Goal: Task Accomplishment & Management: Manage account settings

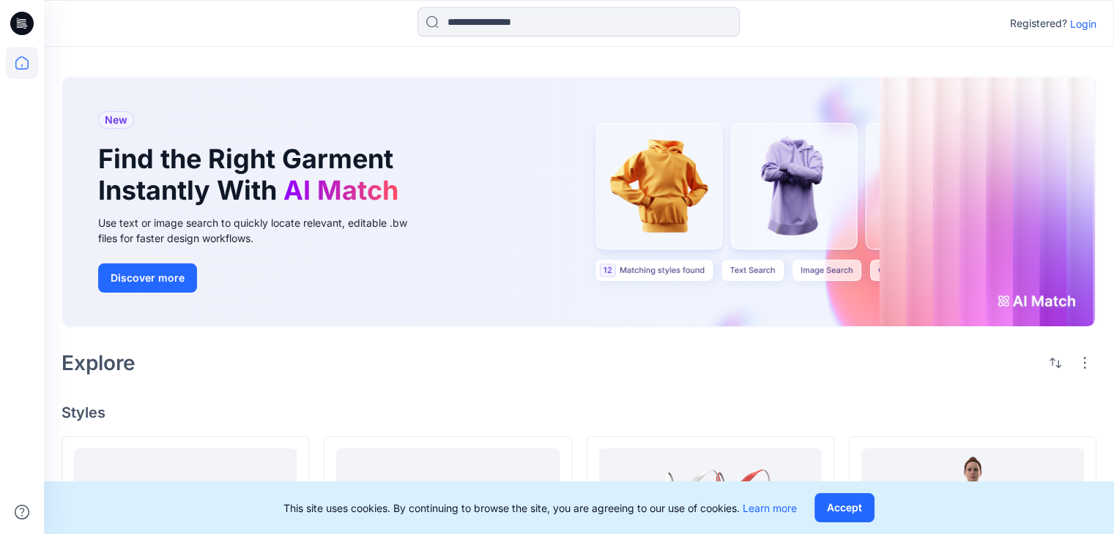
click at [1072, 21] on p "Login" at bounding box center [1083, 23] width 26 height 15
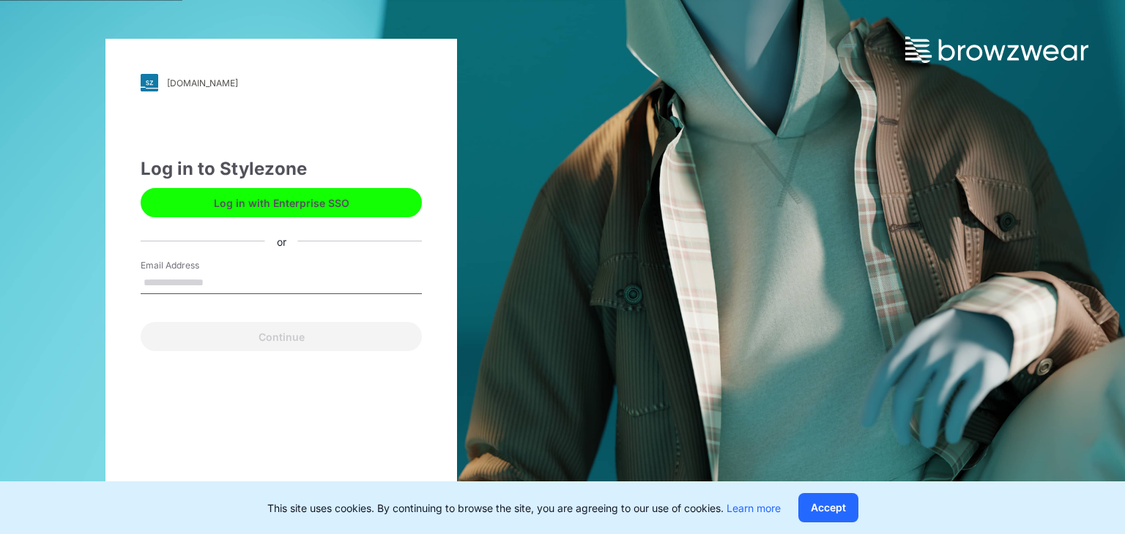
click at [264, 282] on input "Email Address" at bounding box center [281, 283] width 281 height 22
type input "**********"
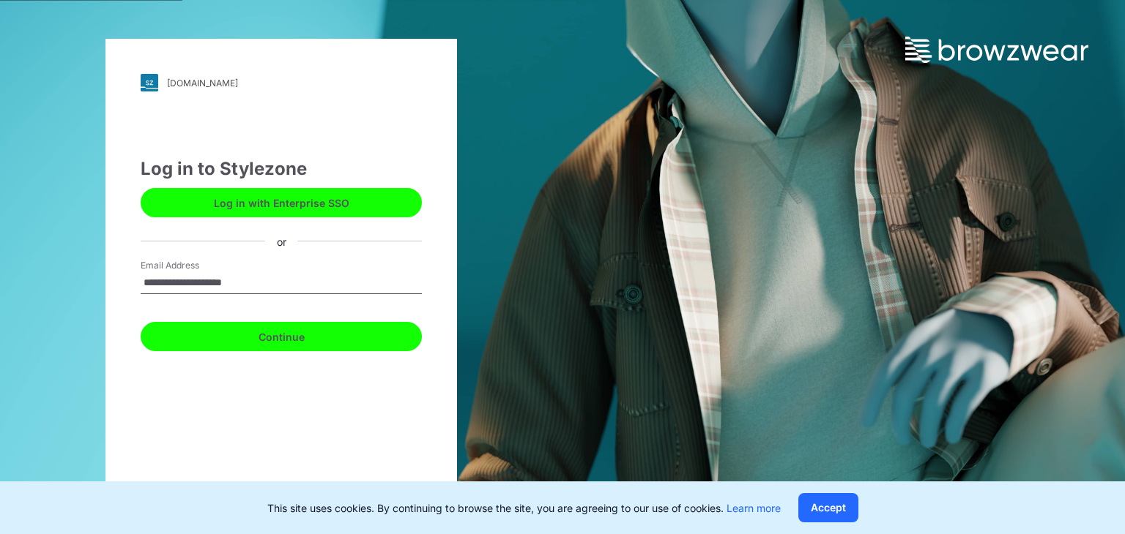
click at [299, 344] on button "Continue" at bounding box center [281, 336] width 281 height 29
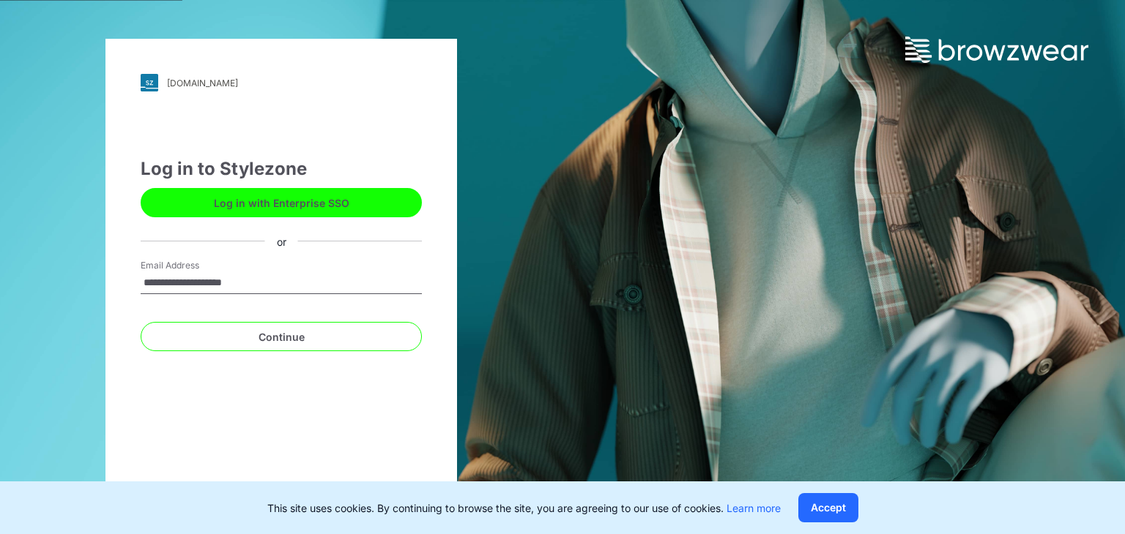
click at [844, 505] on button "Accept" at bounding box center [828, 507] width 60 height 29
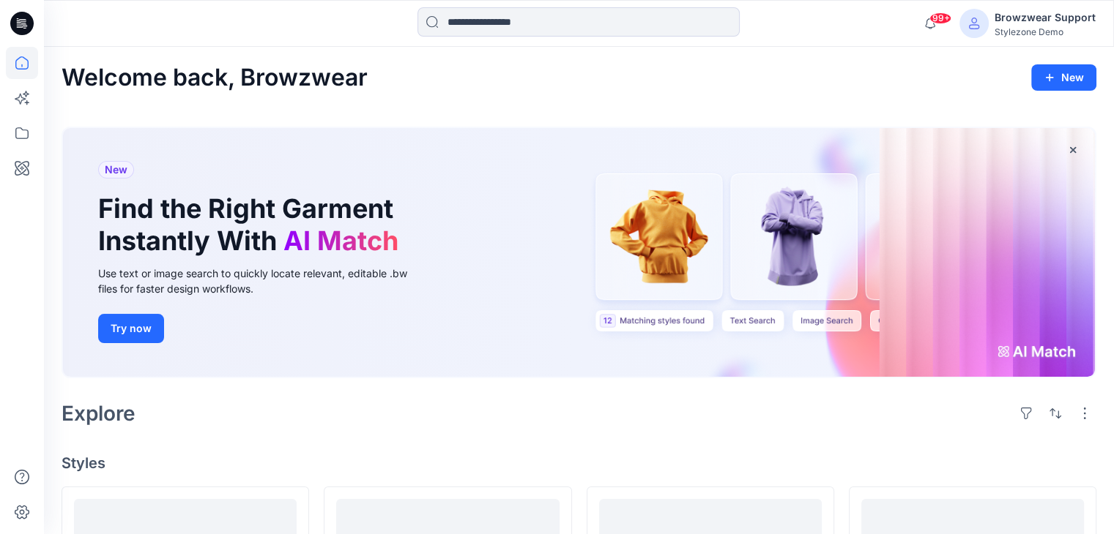
click at [994, 28] on div "Browzwear Support Stylezone Demo" at bounding box center [1027, 23] width 136 height 29
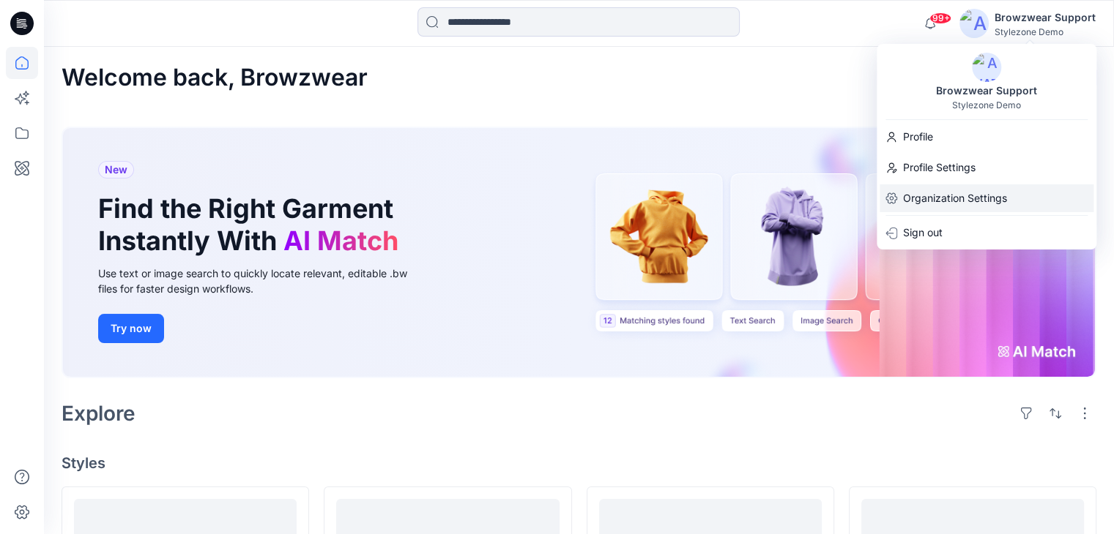
click at [936, 200] on p "Organization Settings" at bounding box center [955, 198] width 104 height 28
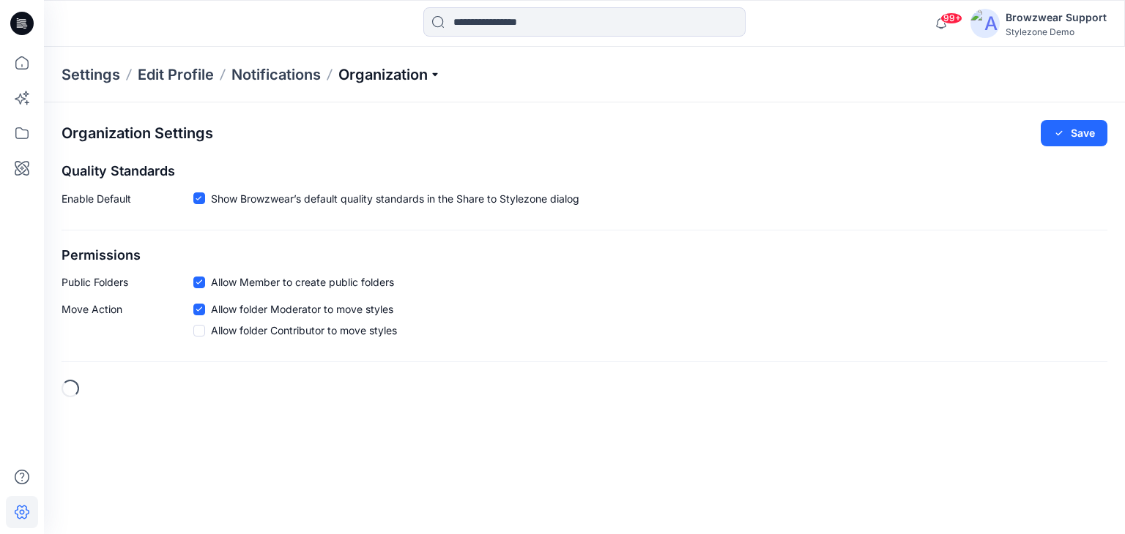
click at [437, 80] on p "Organization" at bounding box center [389, 74] width 102 height 20
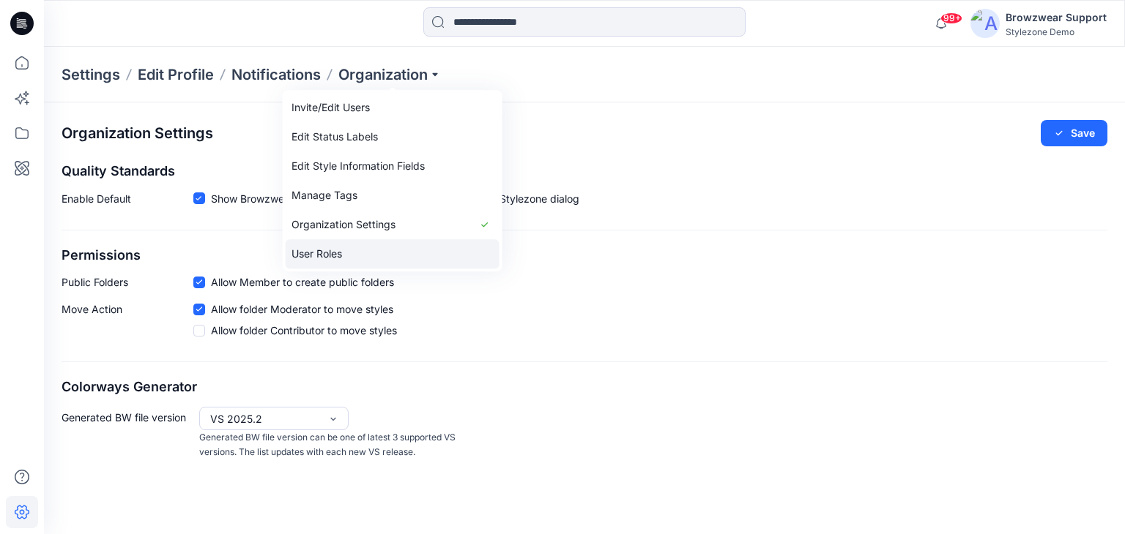
click at [376, 257] on link "User Roles" at bounding box center [393, 253] width 214 height 29
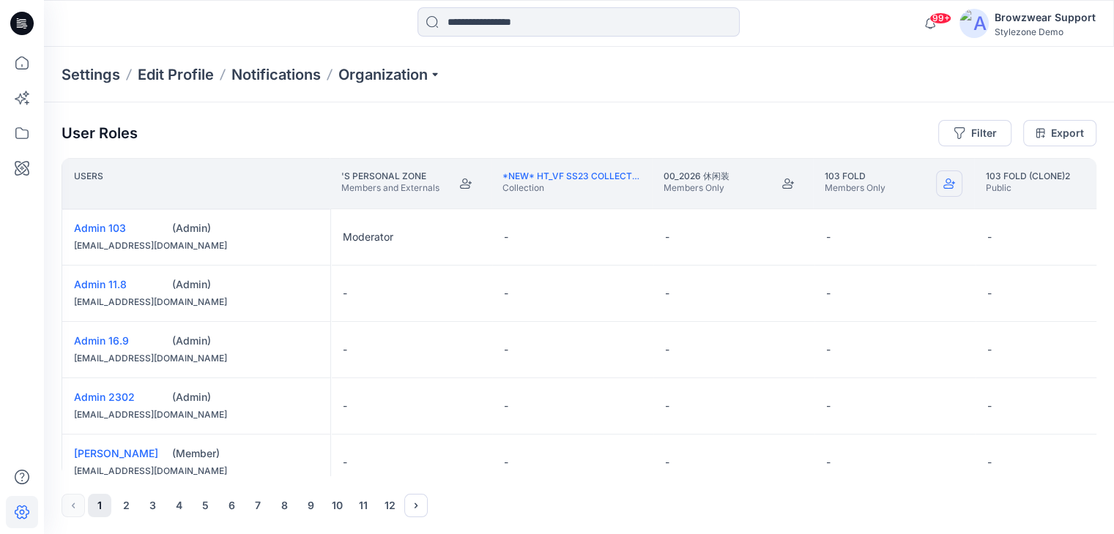
click at [945, 184] on icon "Join" at bounding box center [949, 184] width 12 height 12
